Goal: Transaction & Acquisition: Book appointment/travel/reservation

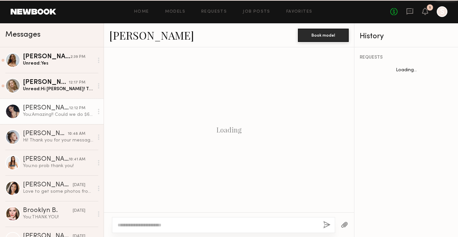
scroll to position [265, 0]
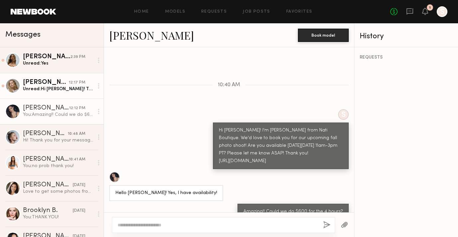
click at [45, 82] on div "[PERSON_NAME]" at bounding box center [46, 82] width 46 height 7
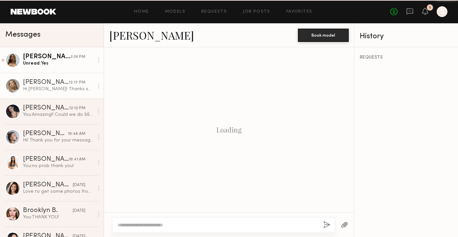
scroll to position [675, 0]
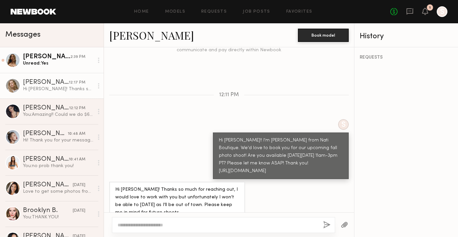
click at [48, 58] on div "[PERSON_NAME]" at bounding box center [47, 57] width 48 height 7
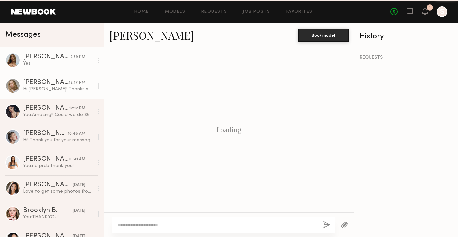
scroll to position [297, 0]
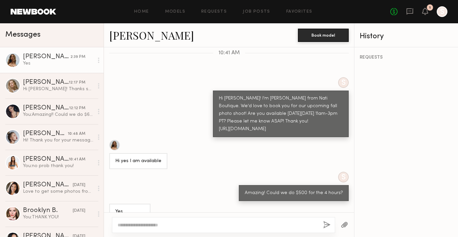
click at [146, 220] on div at bounding box center [223, 225] width 223 height 16
click at [141, 222] on textarea at bounding box center [218, 224] width 200 height 7
type textarea "********"
click at [316, 34] on button "Book model" at bounding box center [323, 34] width 51 height 13
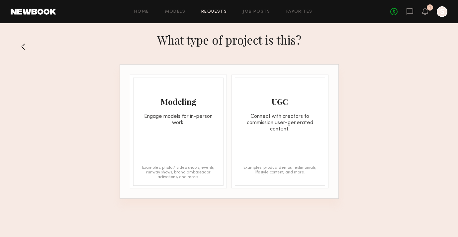
click at [199, 116] on div "Engage models for in-person work." at bounding box center [179, 119] width 90 height 13
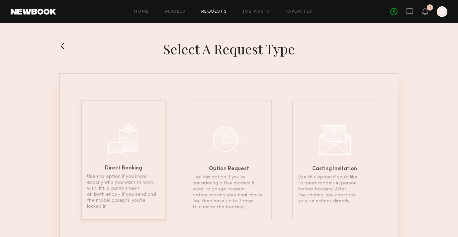
click at [129, 146] on div at bounding box center [123, 138] width 33 height 33
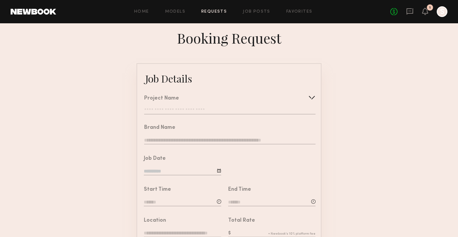
click at [178, 110] on input "text" at bounding box center [230, 111] width 172 height 7
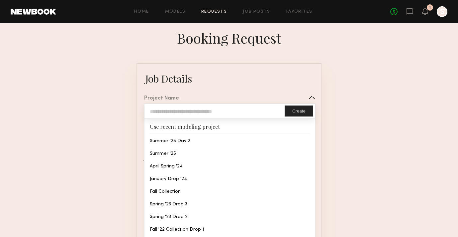
click at [178, 110] on input "text" at bounding box center [215, 111] width 140 height 14
type input "****"
